Goal: Information Seeking & Learning: Learn about a topic

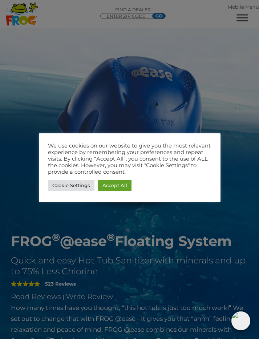
click at [118, 186] on link "Accept All" at bounding box center [114, 185] width 33 height 11
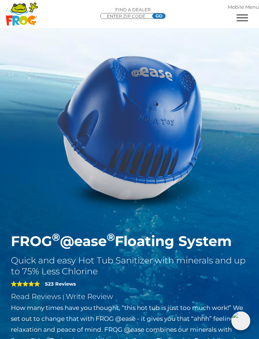
click at [143, 16] on input "ENTER ZIP CODE" at bounding box center [128, 16] width 44 height 6
type input "49068"
click at [163, 14] on input "GO" at bounding box center [158, 15] width 13 height 5
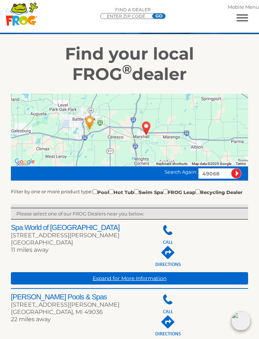
scroll to position [104, 0]
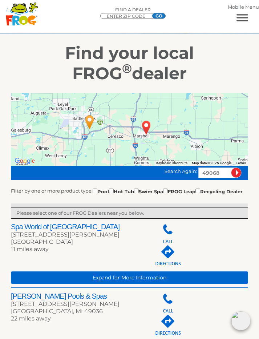
click at [21, 236] on div "Expand for More Information" at bounding box center [129, 252] width 237 height 61
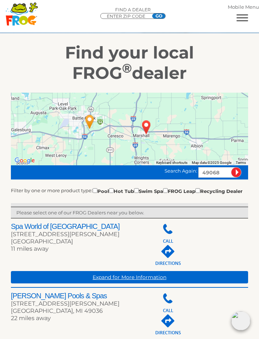
click at [27, 236] on div "Expand for More Information" at bounding box center [129, 252] width 237 height 61
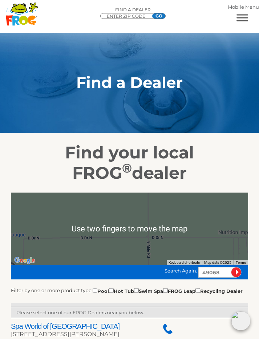
scroll to position [0, 0]
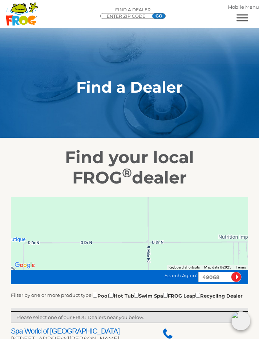
click at [241, 16] on span "MENU" at bounding box center [242, 17] width 12 height 7
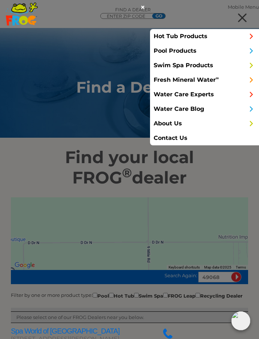
click at [213, 64] on link "Swim Spa Products" at bounding box center [204, 65] width 109 height 15
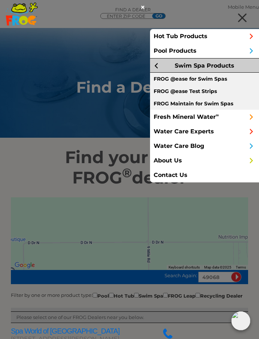
click at [227, 103] on link "FROG Maintain for Swim Spas" at bounding box center [204, 103] width 109 height 12
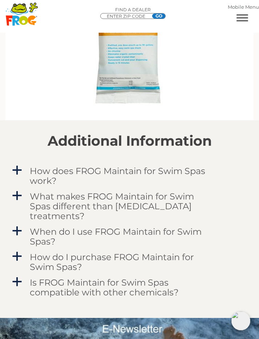
scroll to position [1063, 0]
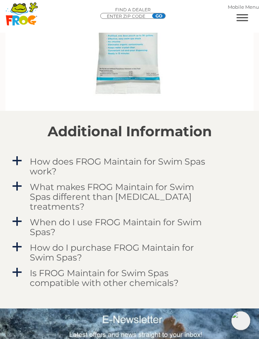
click at [15, 186] on span "a" at bounding box center [17, 186] width 11 height 11
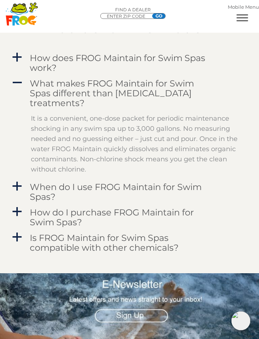
scroll to position [1165, 0]
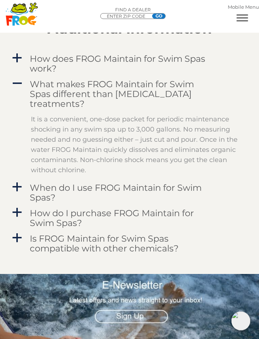
click at [21, 239] on span "a" at bounding box center [17, 237] width 11 height 11
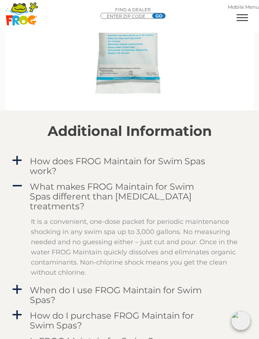
scroll to position [1064, 0]
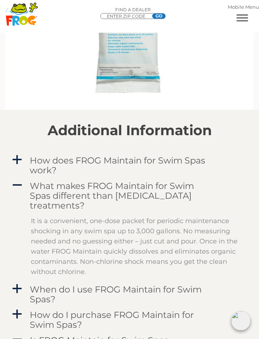
click at [18, 163] on span "a" at bounding box center [17, 159] width 11 height 11
